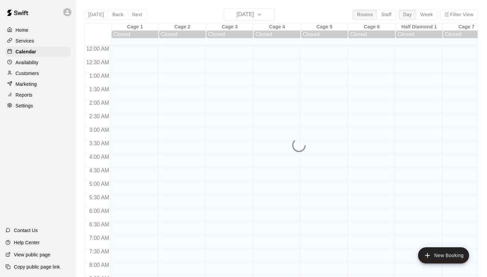
scroll to position [243, 0]
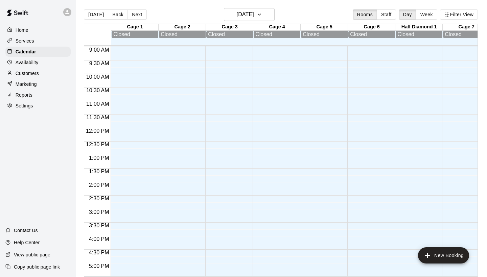
click at [24, 83] on p "Marketing" at bounding box center [26, 84] width 21 height 7
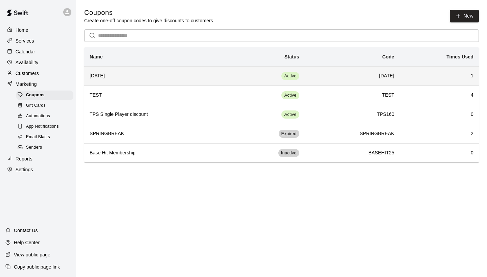
click at [213, 80] on th "August25" at bounding box center [156, 75] width 145 height 19
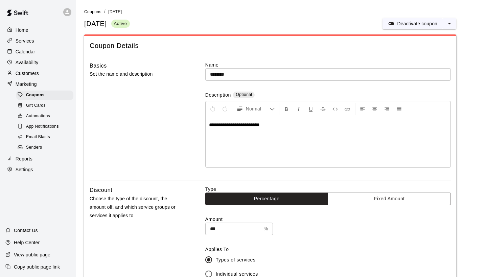
click at [66, 12] on icon at bounding box center [67, 12] width 6 height 6
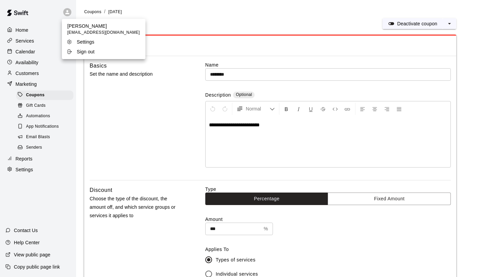
click at [79, 51] on p "Sign out" at bounding box center [86, 51] width 18 height 7
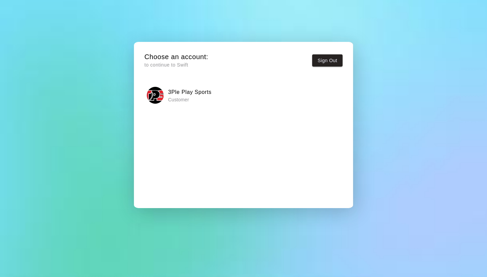
click at [199, 95] on h6 "3Ple Play Sports" at bounding box center [190, 92] width 44 height 9
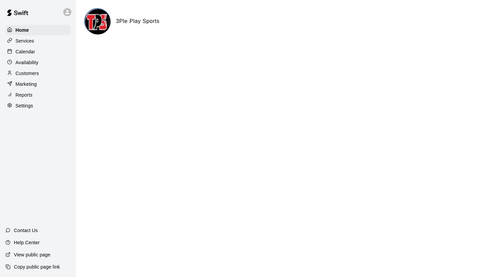
click at [29, 49] on p "Calendar" at bounding box center [26, 51] width 20 height 7
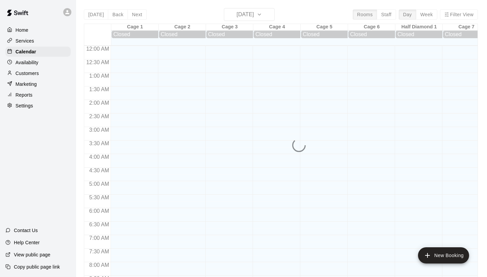
scroll to position [245, 0]
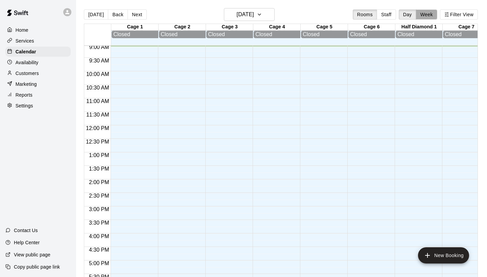
click at [428, 13] on button "Week" at bounding box center [426, 14] width 21 height 10
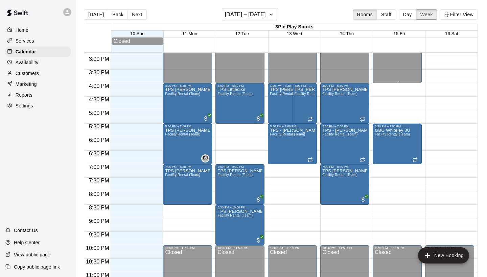
scroll to position [403, 0]
